Goal: Task Accomplishment & Management: Manage account settings

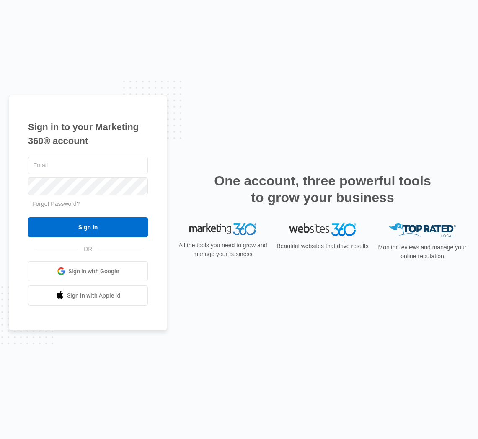
type input "bkim@austinoi.com"
click at [87, 238] on div "bkim@austinoi.com Forgot Password? Sign In OR Sign in with Google Sign in with …" at bounding box center [88, 230] width 120 height 151
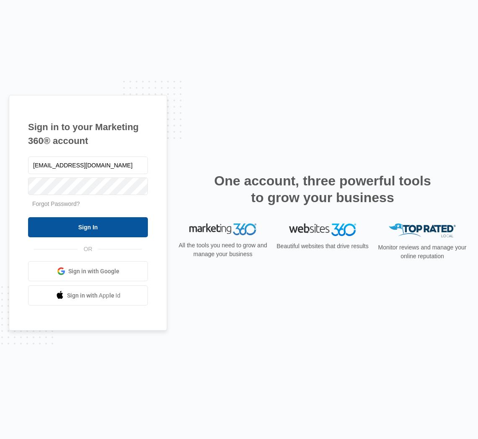
click at [88, 230] on input "Sign In" at bounding box center [88, 227] width 120 height 20
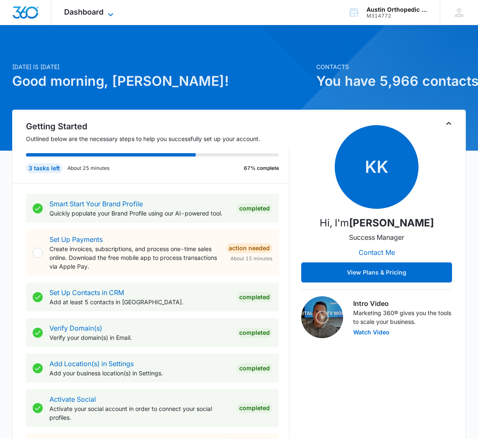
click at [111, 13] on icon at bounding box center [111, 15] width 10 height 10
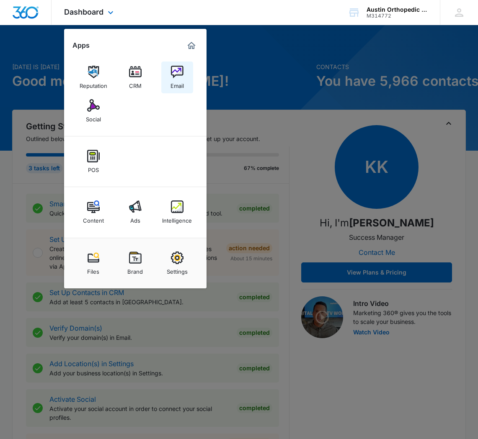
click at [173, 74] on img at bounding box center [177, 72] width 13 height 13
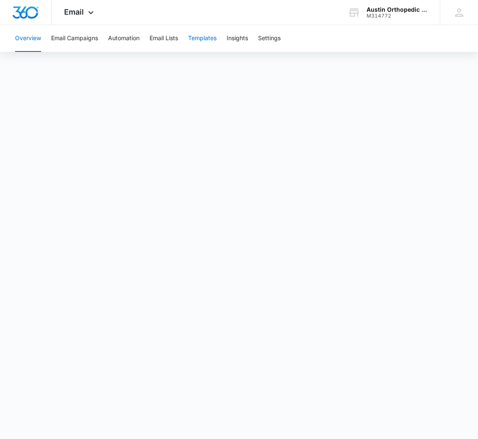
click at [213, 40] on button "Templates" at bounding box center [202, 38] width 28 height 27
click at [204, 38] on button "Templates" at bounding box center [202, 38] width 28 height 27
click at [58, 39] on button "Email Campaigns" at bounding box center [74, 38] width 47 height 27
click at [212, 39] on button "Templates" at bounding box center [202, 38] width 28 height 27
click at [66, 41] on button "Email Campaigns" at bounding box center [74, 38] width 47 height 27
